Goal: Navigation & Orientation: Find specific page/section

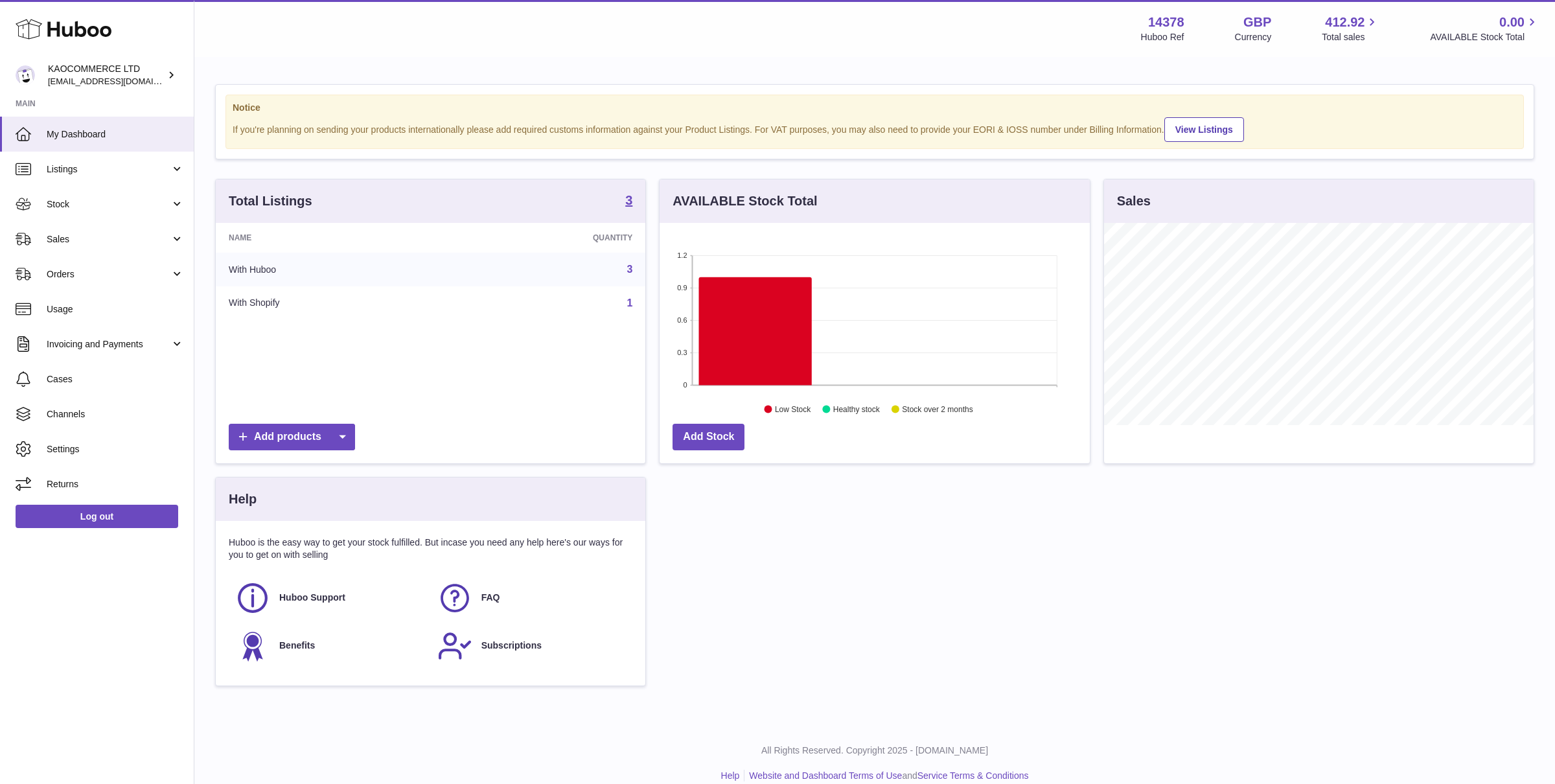
scroll to position [202, 430]
click at [181, 205] on link "Stock" at bounding box center [97, 204] width 194 height 35
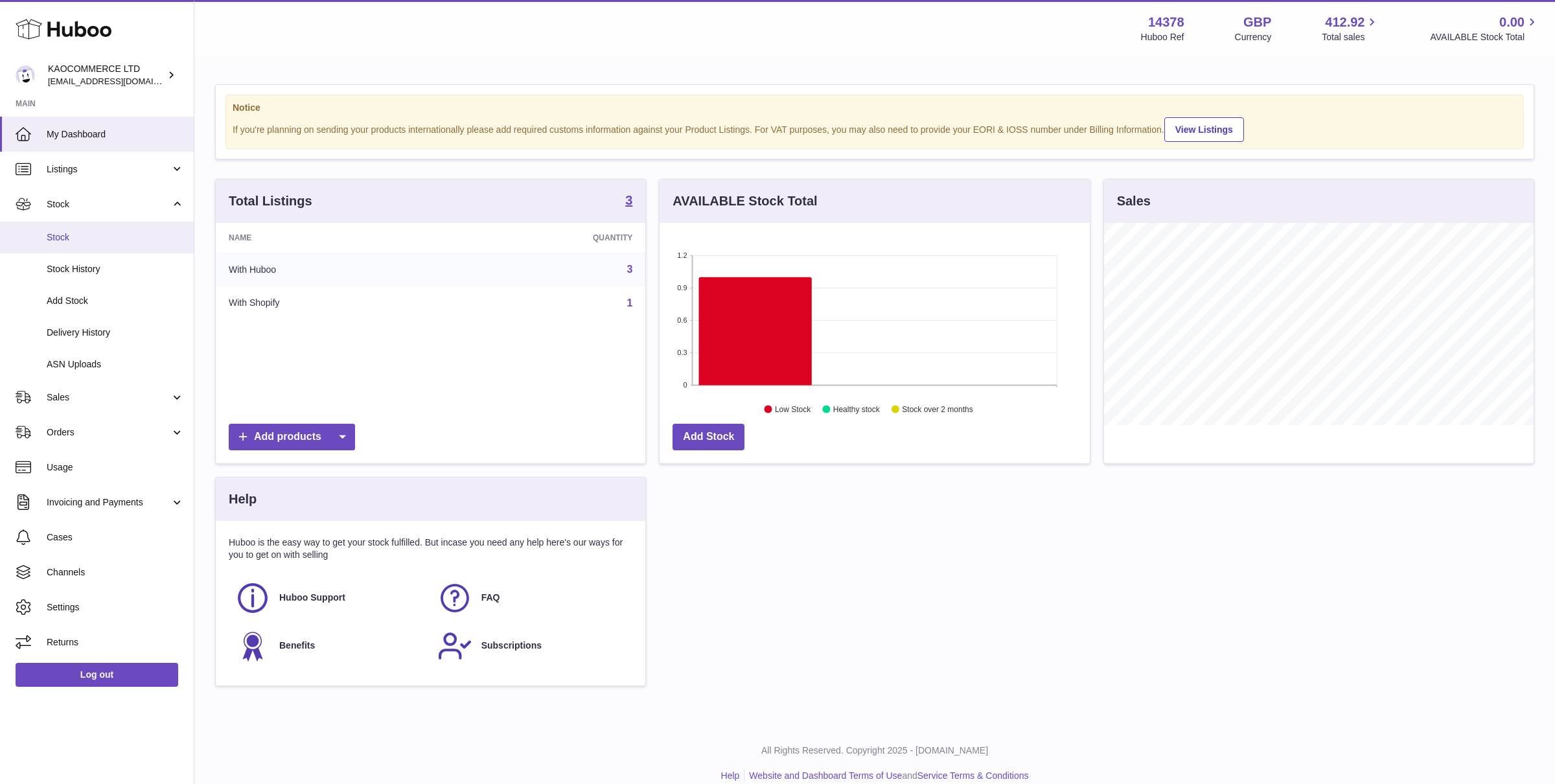
click at [77, 239] on span "Stock" at bounding box center [115, 237] width 137 height 12
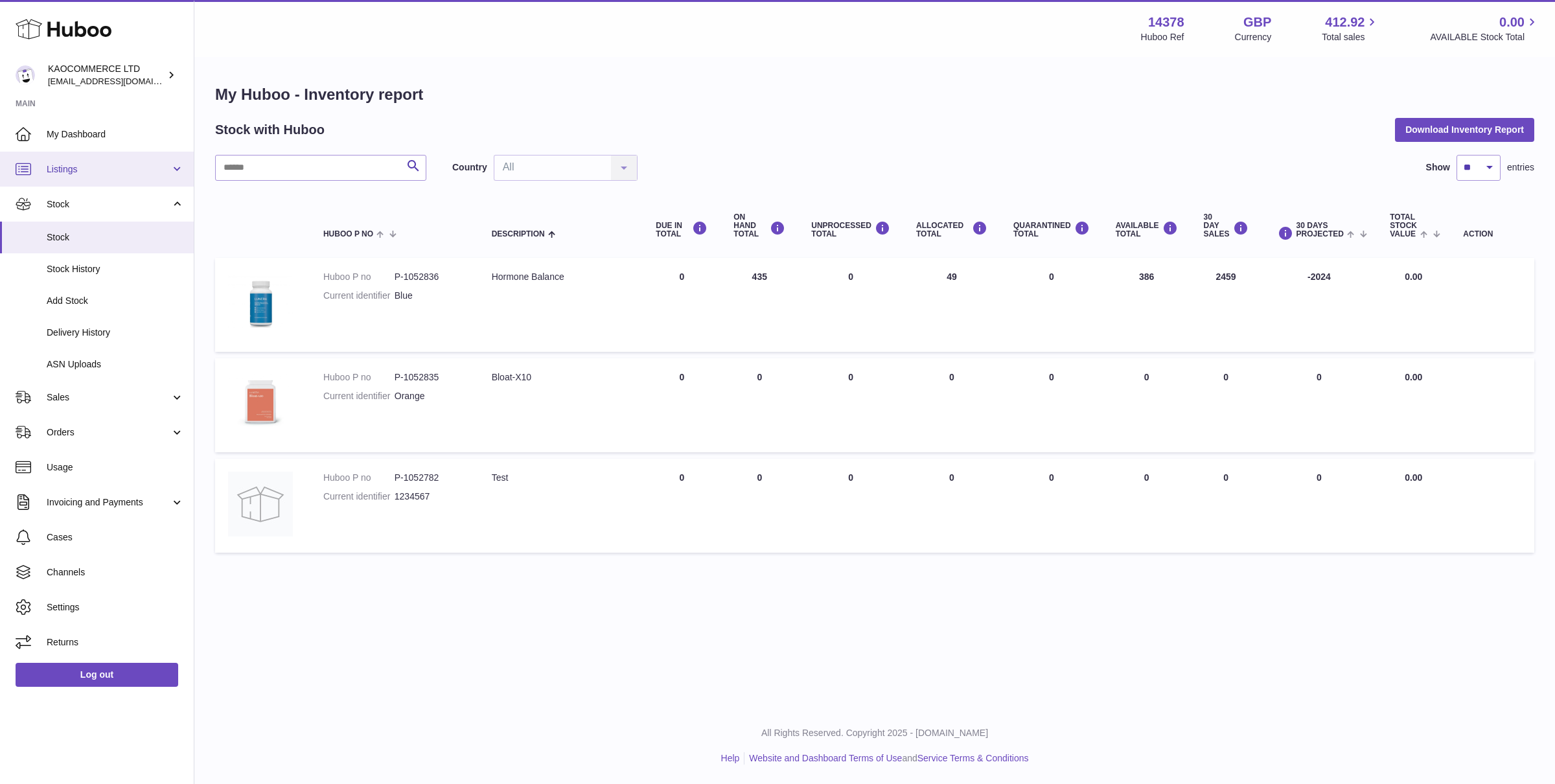
click at [103, 166] on span "Listings" at bounding box center [108, 169] width 124 height 12
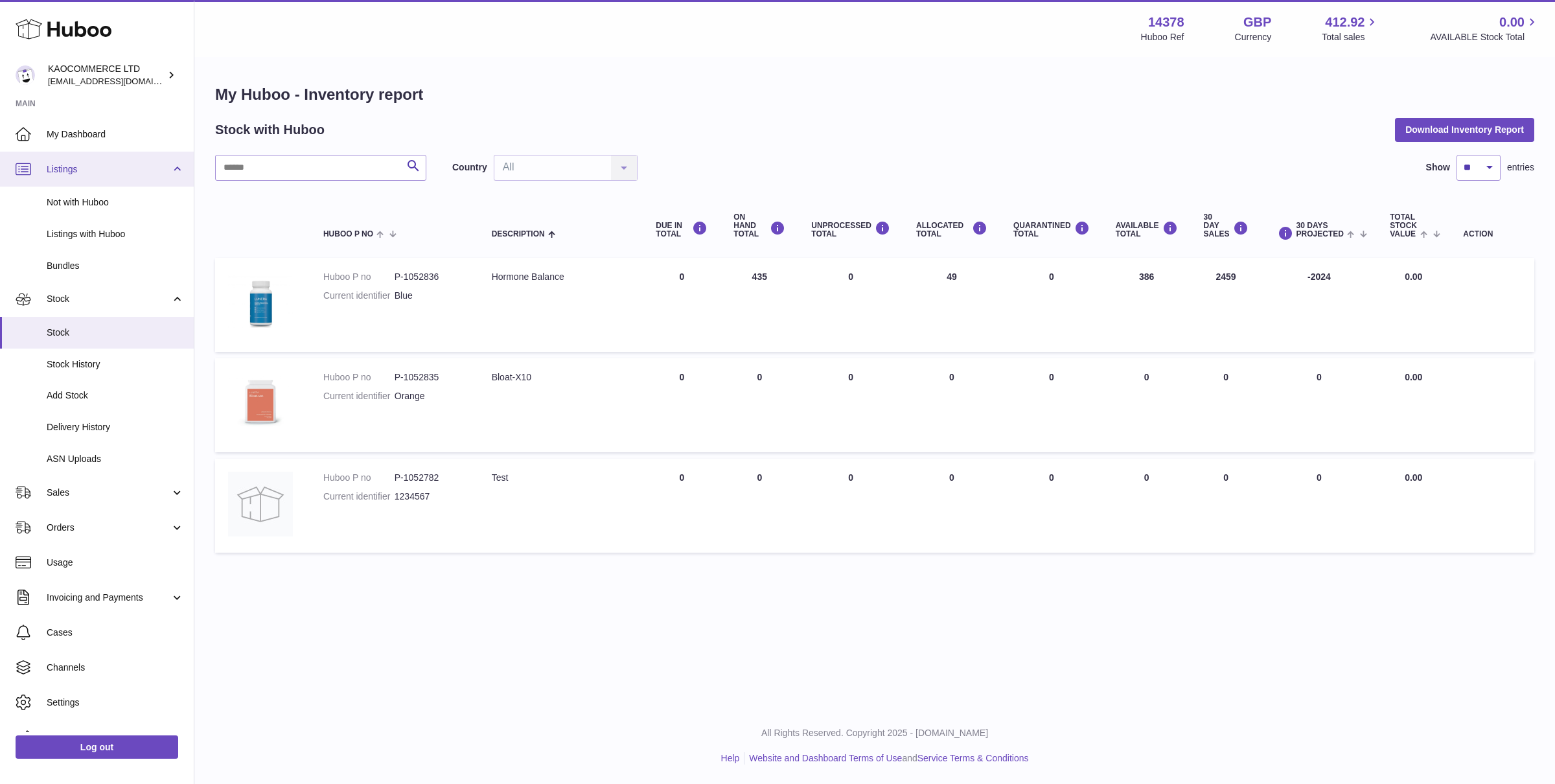
click at [103, 167] on span "Listings" at bounding box center [108, 169] width 124 height 12
